Goal: Task Accomplishment & Management: Manage account settings

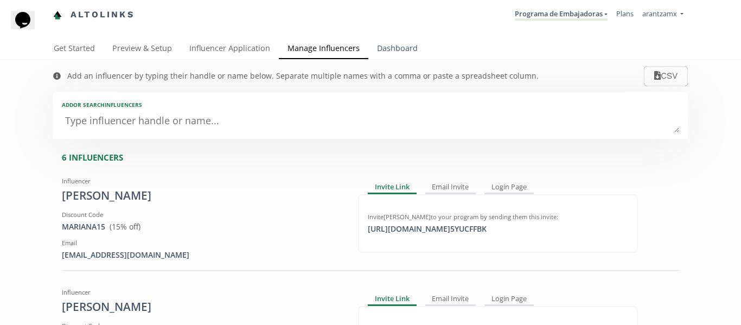
click at [404, 45] on link "Dashboard" at bounding box center [397, 50] width 58 height 22
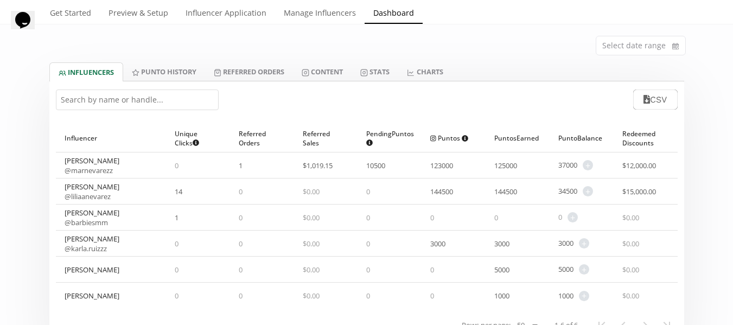
scroll to position [54, 0]
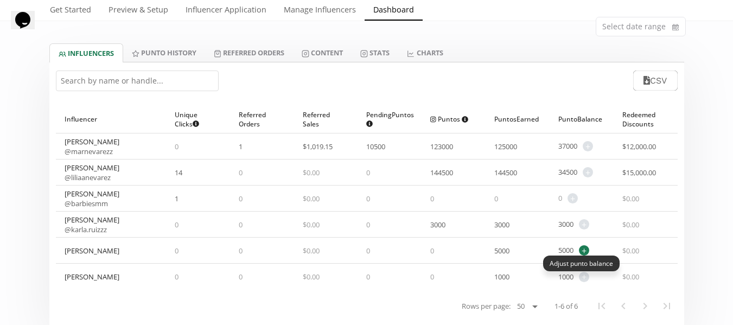
click at [585, 251] on span "+" at bounding box center [584, 250] width 10 height 10
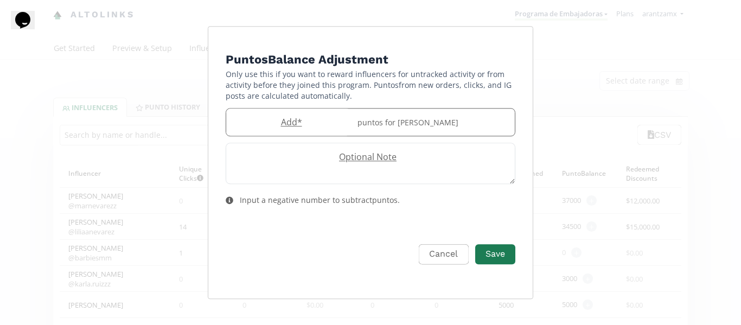
click at [305, 118] on label "Add *" at bounding box center [288, 122] width 125 height 12
type input "9500"
click at [366, 234] on div "Cancel Save" at bounding box center [370, 262] width 307 height 56
click at [353, 159] on label "Optional Note" at bounding box center [365, 157] width 278 height 12
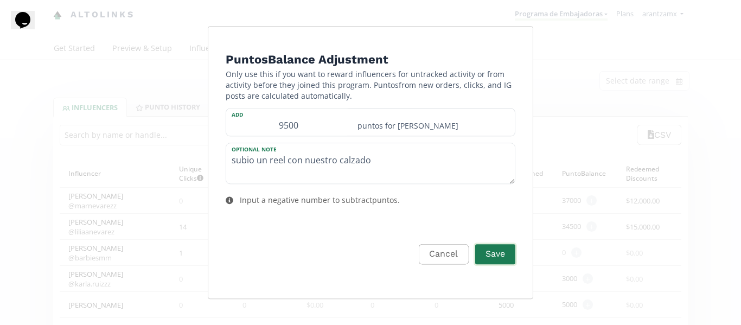
type textarea "subio un reel con nuestro calzado"
click at [502, 253] on button "Save" at bounding box center [495, 253] width 43 height 23
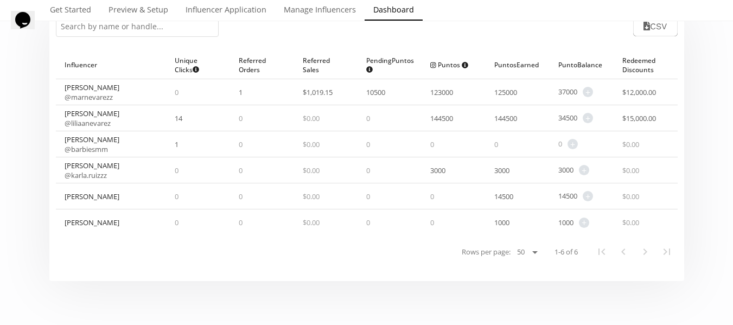
scroll to position [54, 0]
